Goal: Find specific page/section: Find specific page/section

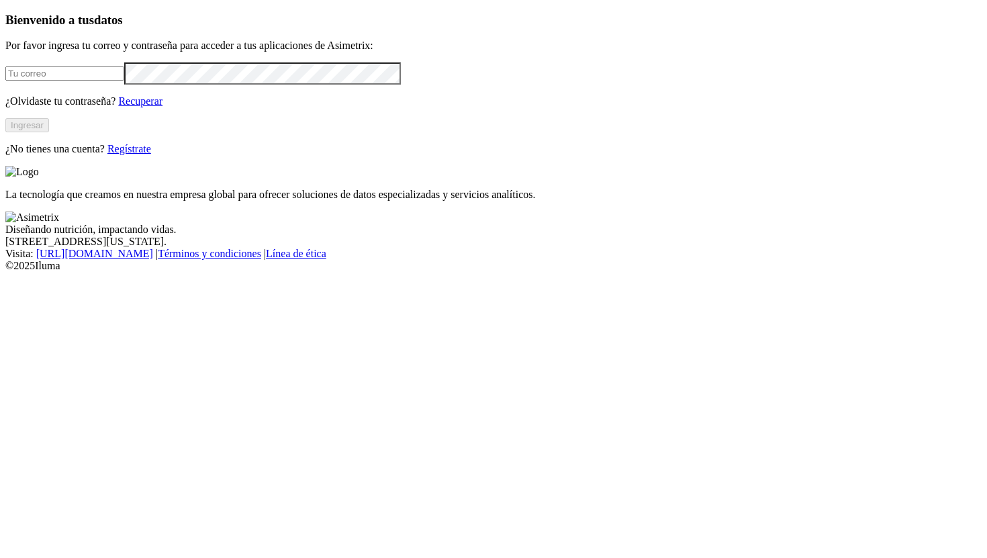
click at [79, 85] on div at bounding box center [493, 73] width 976 height 22
click at [80, 81] on input "email" at bounding box center [64, 73] width 119 height 14
type input "[PERSON_NAME][EMAIL_ADDRESS][PERSON_NAME][DOMAIN_NAME]"
click at [49, 132] on button "Ingresar" at bounding box center [27, 125] width 44 height 14
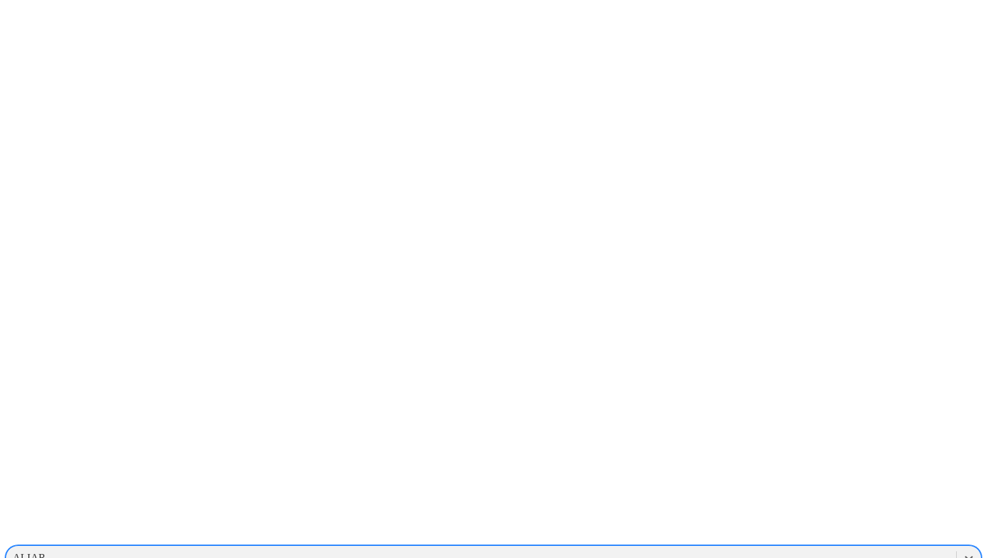
click at [706, 548] on div "ALIAR" at bounding box center [481, 558] width 950 height 20
